Goal: Find specific page/section: Find specific page/section

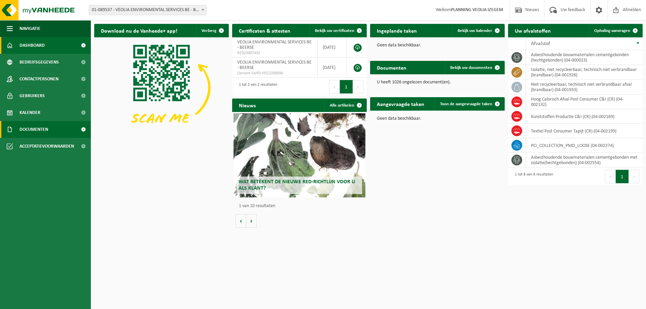
click at [33, 129] on span "Documenten" at bounding box center [34, 129] width 29 height 17
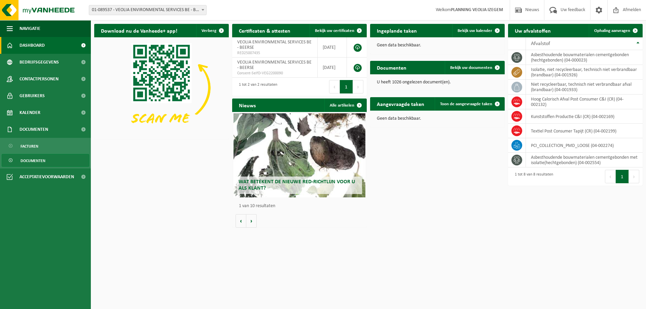
click at [33, 161] on span "Documenten" at bounding box center [33, 161] width 25 height 13
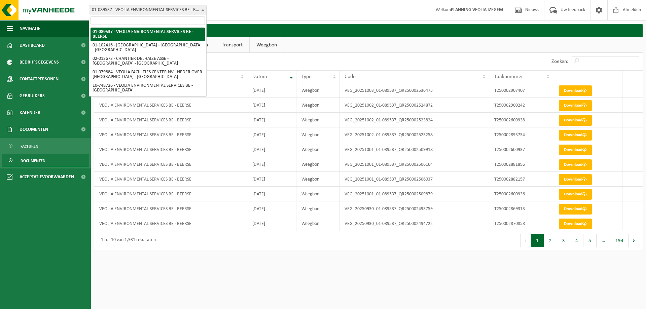
click at [200, 11] on span at bounding box center [203, 9] width 7 height 9
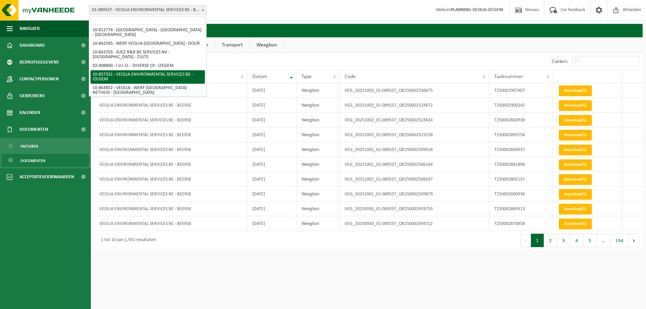
scroll to position [114, 0]
select select "99615"
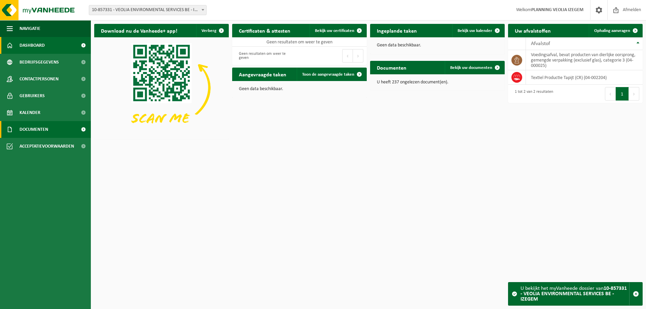
click at [47, 129] on span "Documenten" at bounding box center [34, 129] width 29 height 17
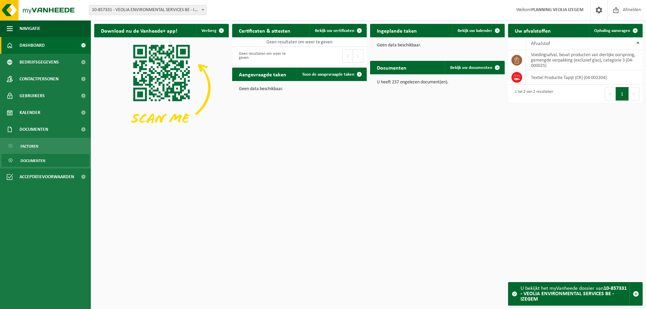
click at [47, 159] on link "Documenten" at bounding box center [46, 160] width 88 height 13
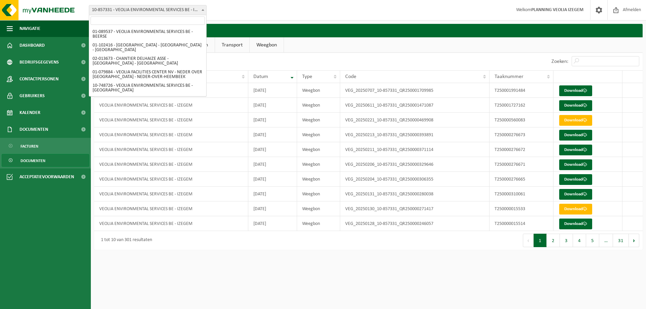
click at [169, 7] on span "10-857331 - VEOLIA ENVIRONMENTAL SERVICES BE - IZEGEM" at bounding box center [147, 9] width 117 height 9
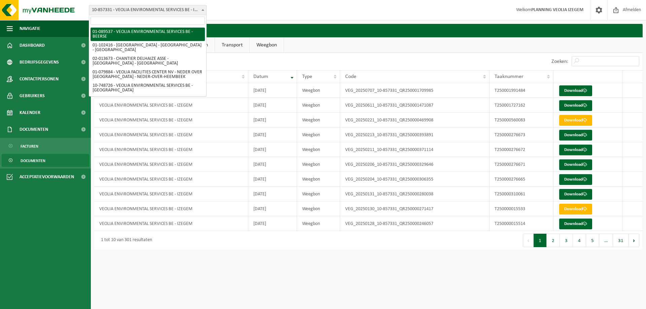
select select "732"
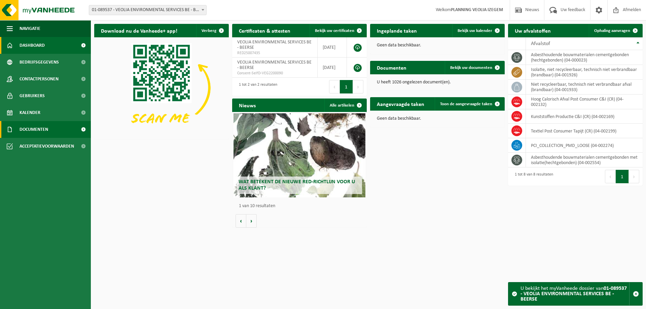
click at [47, 130] on span "Documenten" at bounding box center [34, 129] width 29 height 17
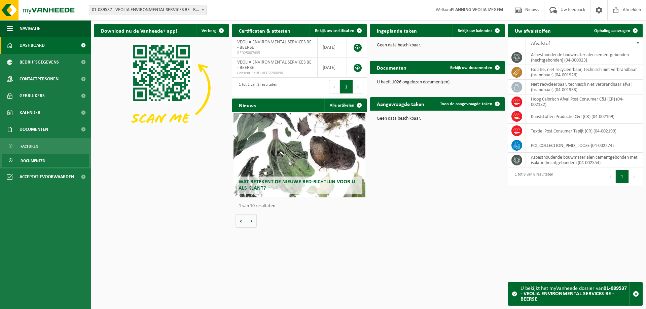
click at [37, 159] on span "Documenten" at bounding box center [33, 161] width 25 height 13
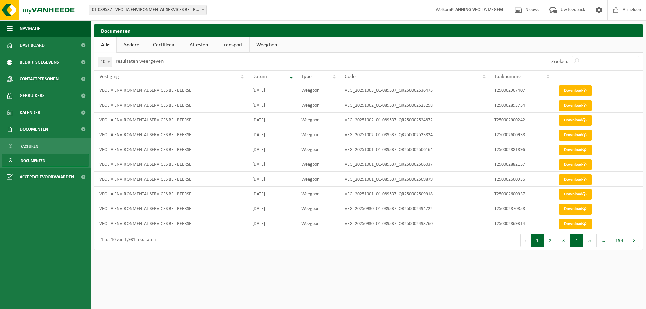
click at [577, 241] on button "4" at bounding box center [577, 240] width 13 height 13
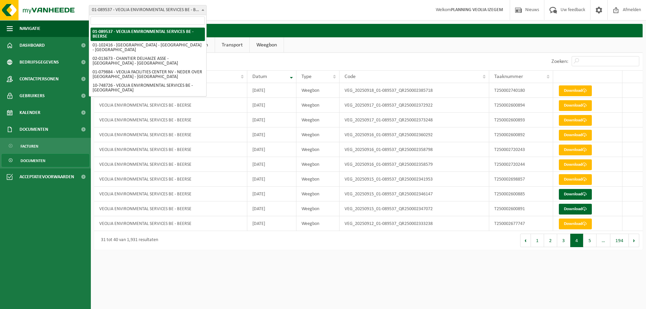
click at [146, 11] on span "01-089537 - VEOLIA ENVIRONMENTAL SERVICES BE - BEERSE" at bounding box center [147, 9] width 117 height 9
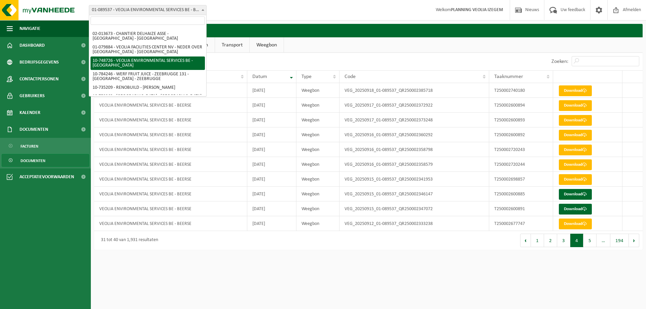
scroll to position [25, 0]
select select "17908"
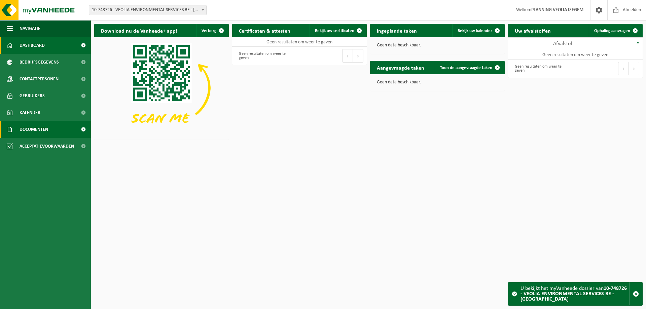
click at [40, 129] on span "Documenten" at bounding box center [34, 129] width 29 height 17
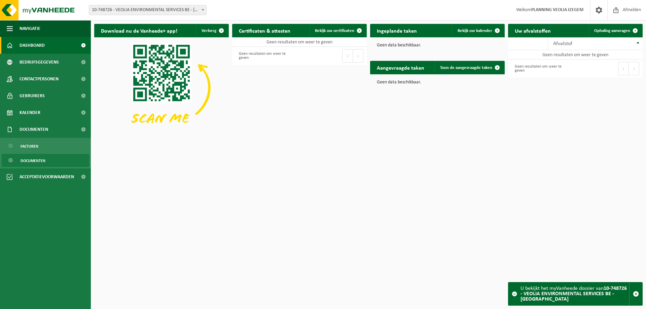
click at [46, 162] on link "Documenten" at bounding box center [46, 160] width 88 height 13
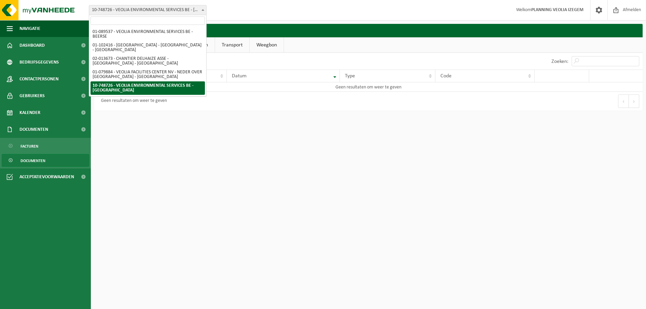
click at [131, 9] on span "10-748726 - VEOLIA ENVIRONMENTAL SERVICES BE - [GEOGRAPHIC_DATA]" at bounding box center [147, 9] width 117 height 9
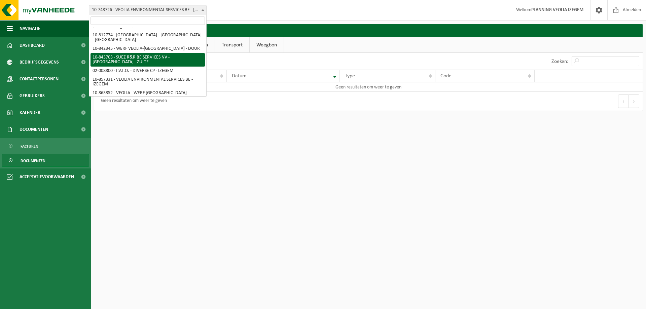
scroll to position [110, 0]
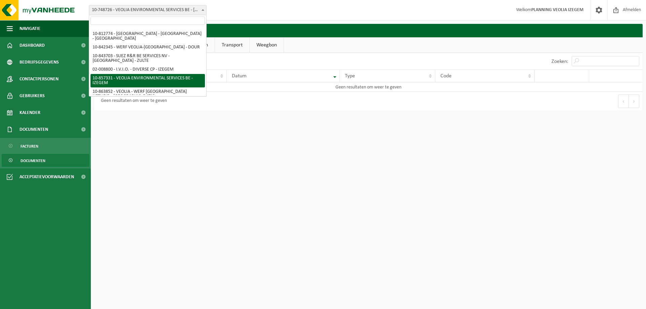
select select "99615"
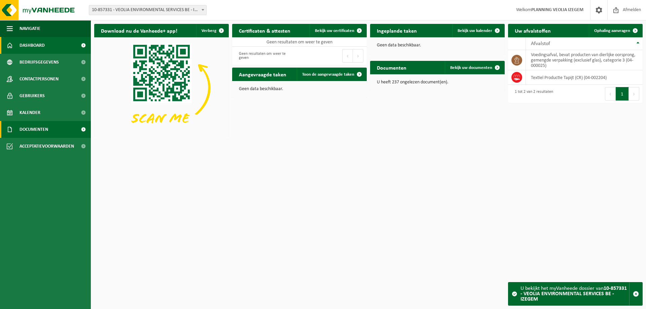
click at [50, 128] on link "Documenten" at bounding box center [45, 129] width 91 height 17
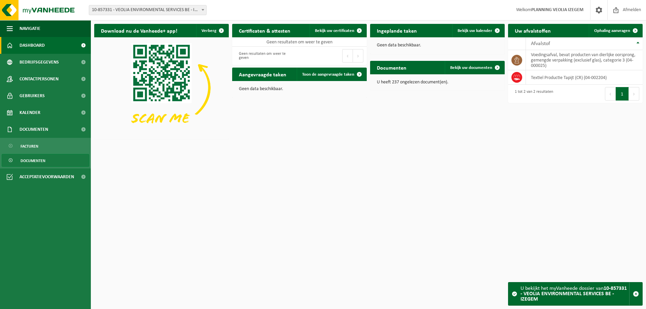
click at [34, 160] on span "Documenten" at bounding box center [33, 161] width 25 height 13
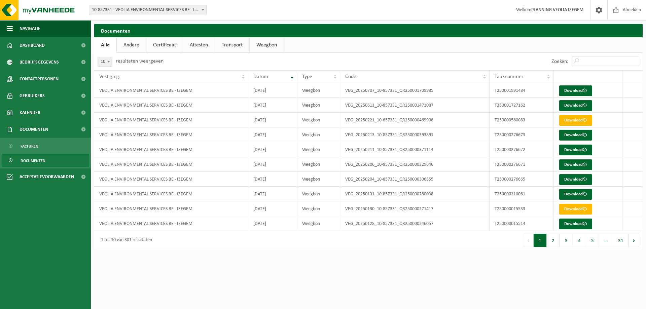
click at [138, 5] on div "Vestiging: 01-089537 - VEOLIA ENVIRONMENTAL SERVICES BE - BEERSE 01-102416 - [G…" at bounding box center [323, 10] width 646 height 21
